Goal: Task Accomplishment & Management: Manage account settings

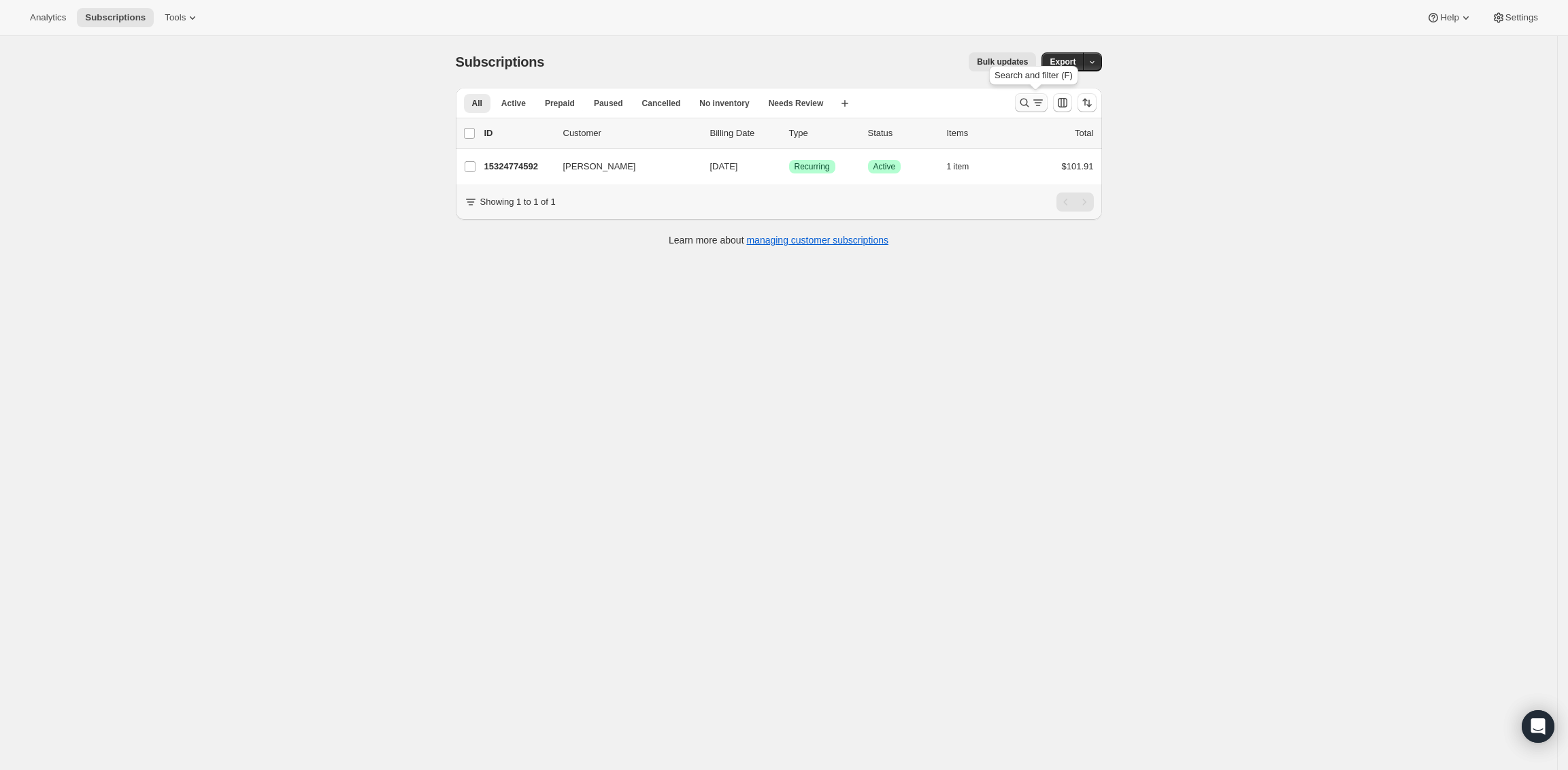
click at [1031, 99] on icon "Search and filter results" at bounding box center [1025, 103] width 14 height 14
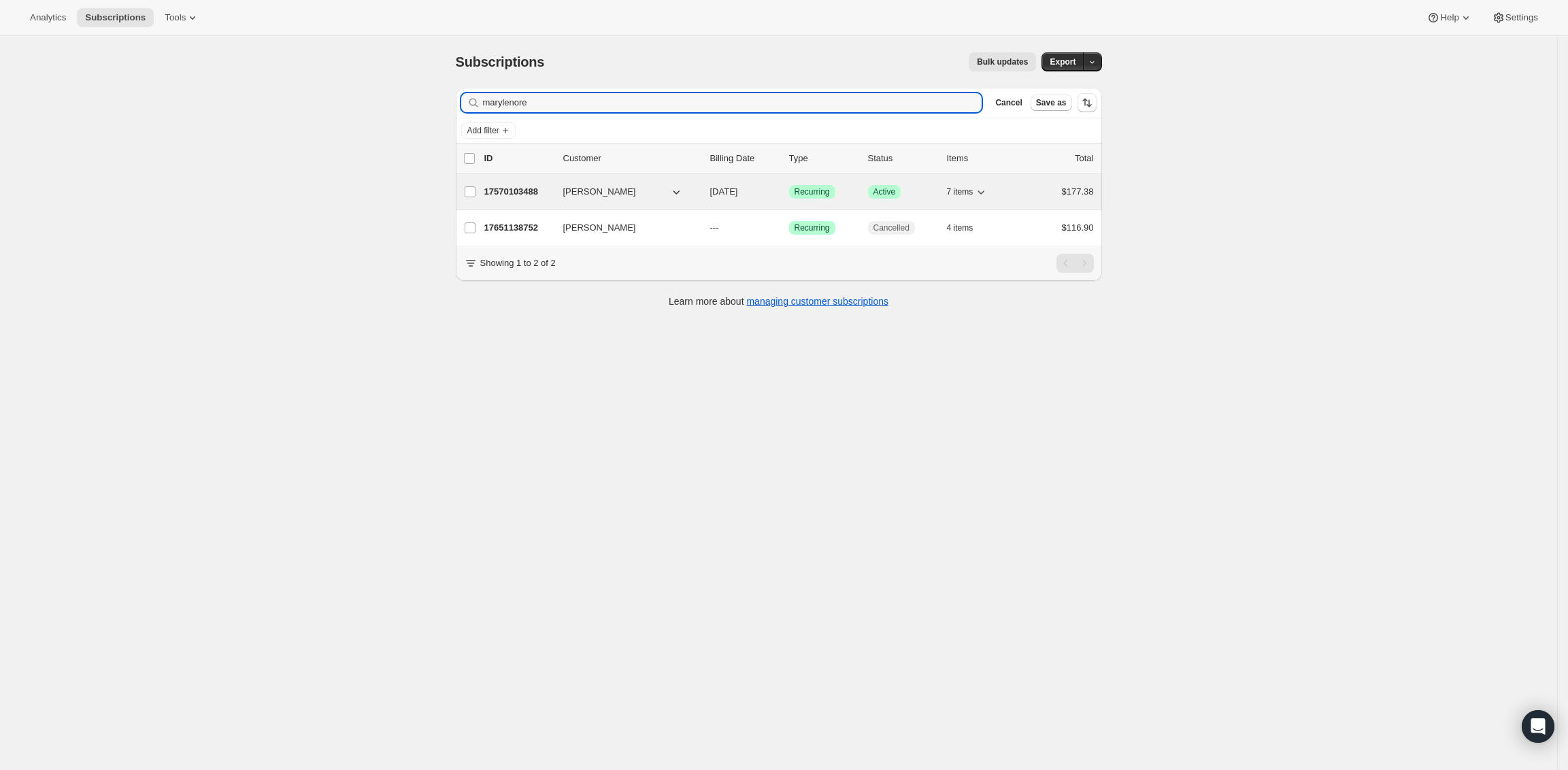
type input "marylenore"
click at [501, 197] on p "17570103488" at bounding box center [518, 191] width 68 height 14
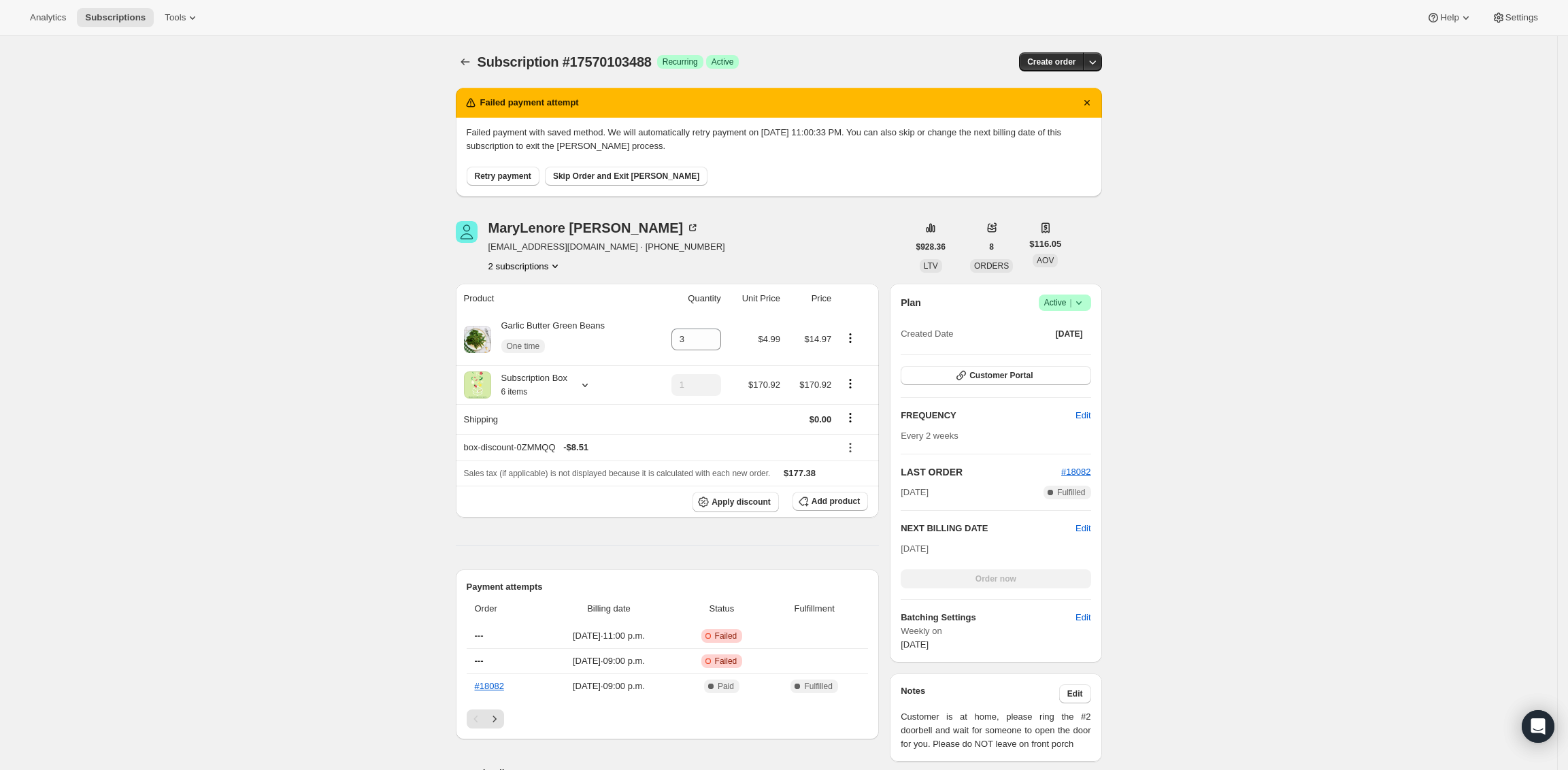
click at [500, 180] on span "Retry payment" at bounding box center [503, 176] width 57 height 11
